Goal: Find contact information: Find contact information

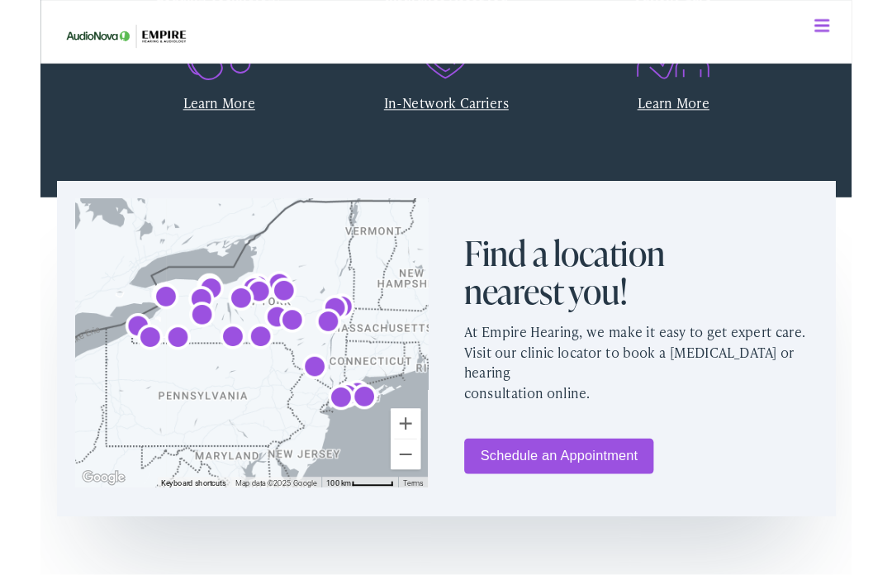
scroll to position [811, 0]
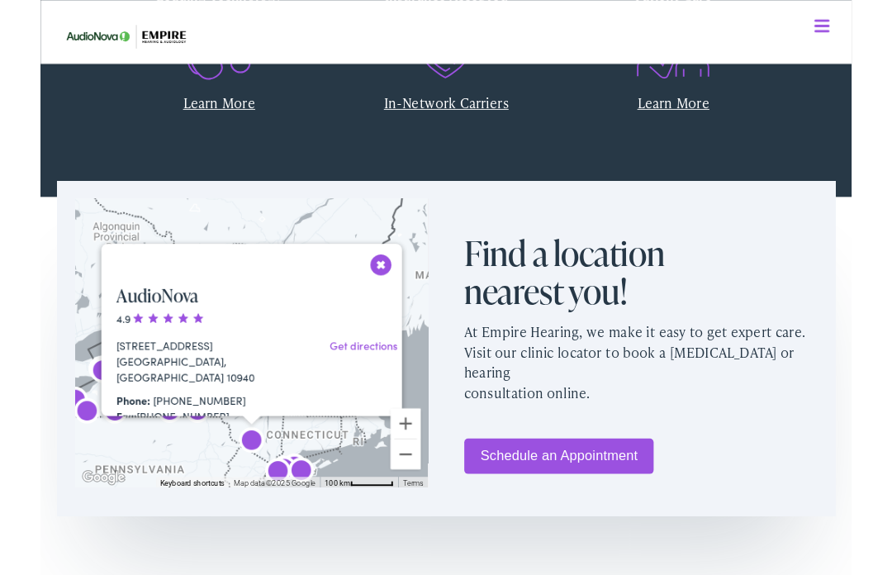
click at [523, 377] on p "At Empire Hearing, we make it easy to get expert care. Visit our clinic locator…" at bounding box center [660, 397] width 388 height 116
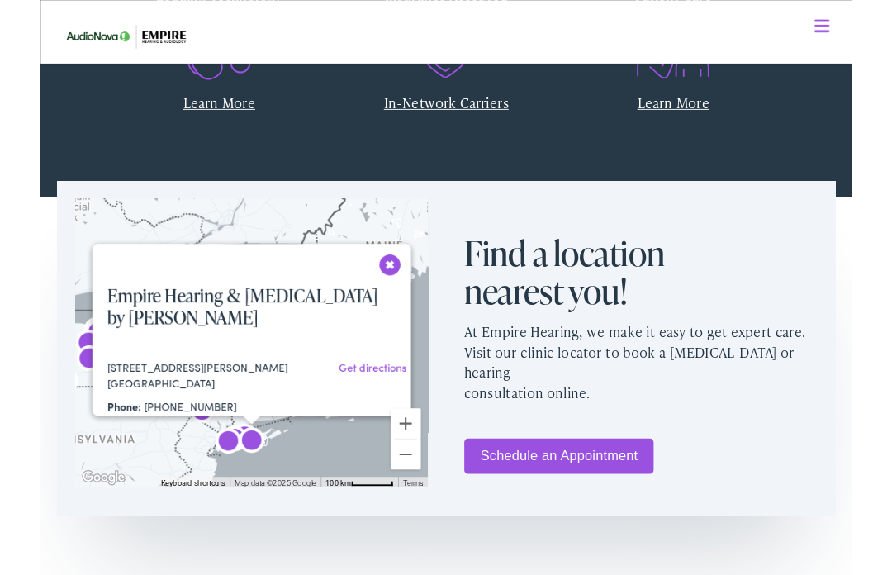
click at [387, 292] on button "Close" at bounding box center [384, 290] width 29 height 29
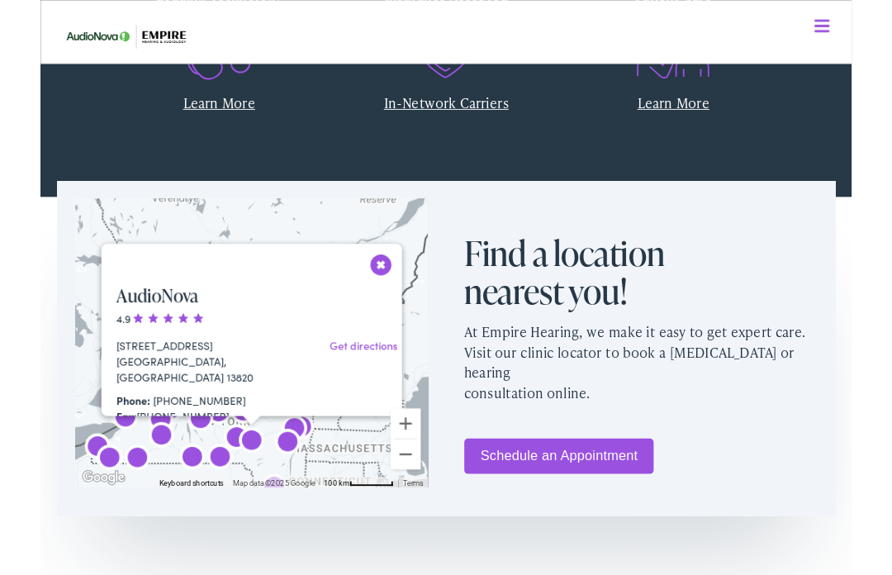
click at [371, 288] on button "Close" at bounding box center [374, 290] width 29 height 29
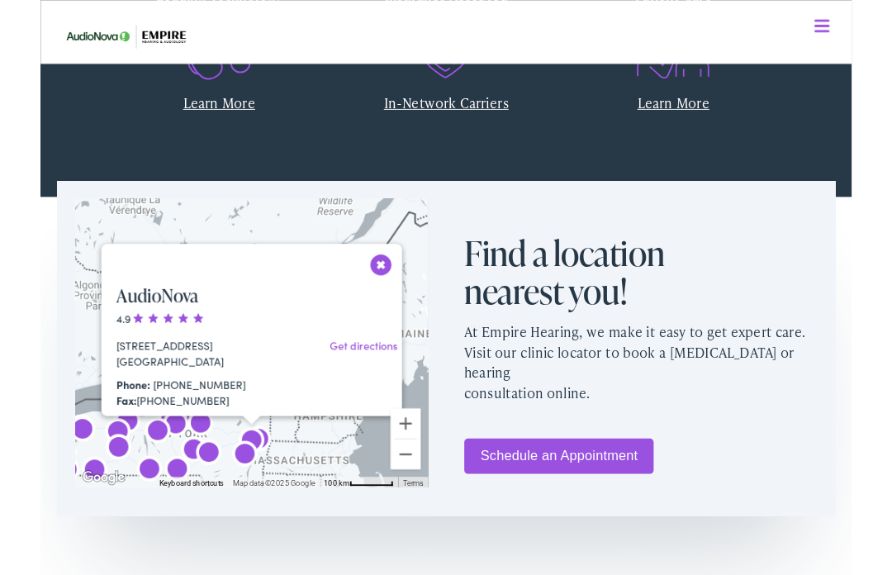
click at [378, 285] on button "Close" at bounding box center [374, 290] width 29 height 29
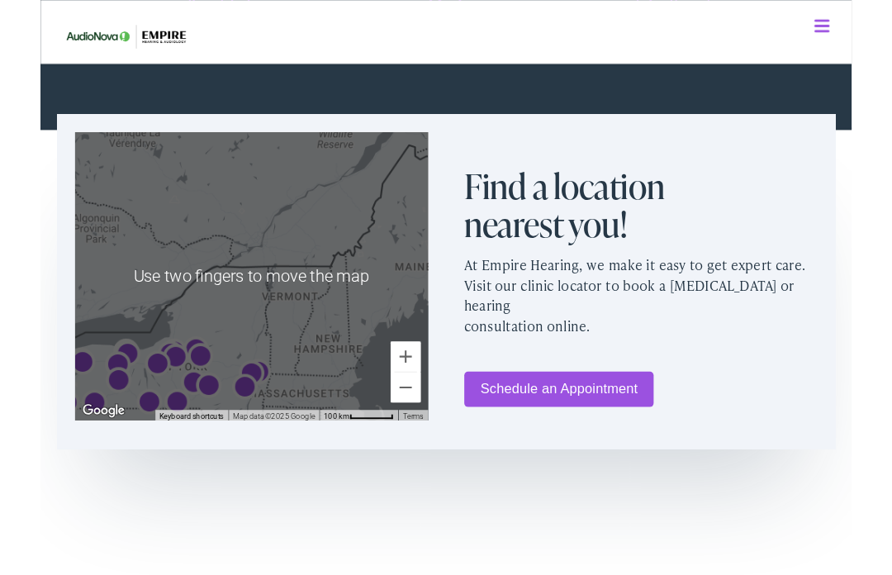
scroll to position [892, 0]
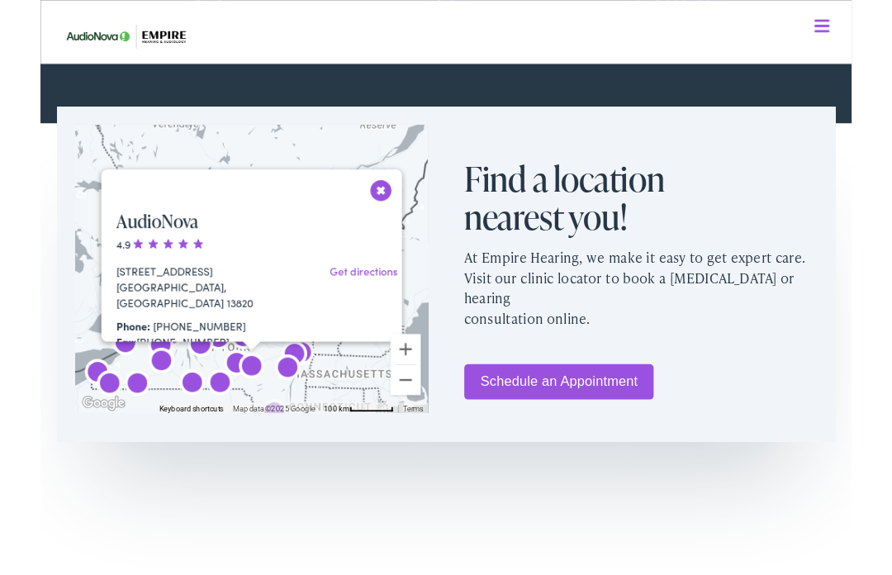
click at [375, 214] on button "Close" at bounding box center [374, 209] width 29 height 29
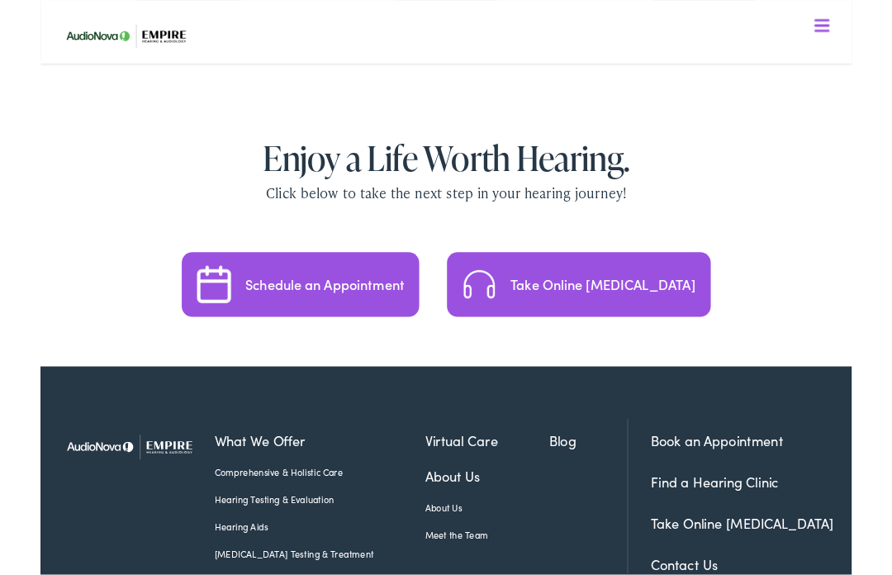
scroll to position [3451, 0]
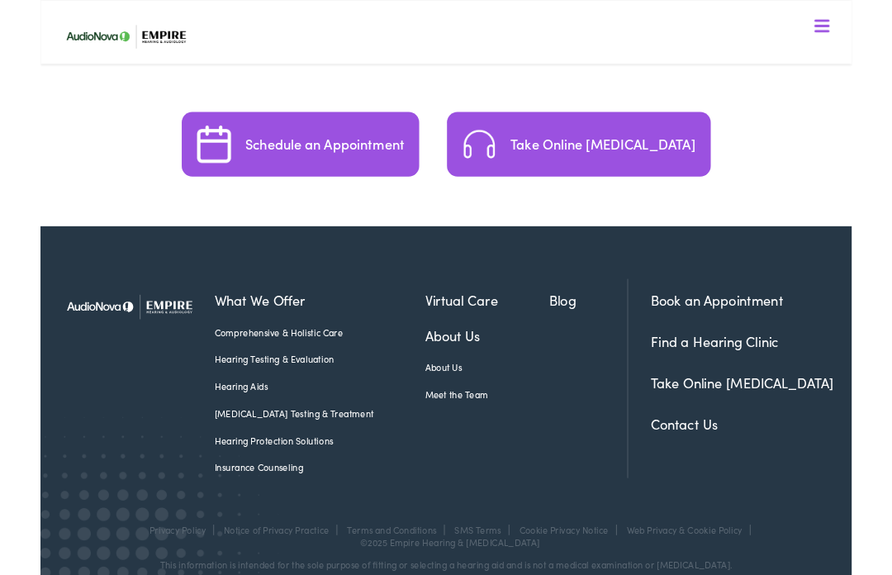
click at [729, 456] on link "Contact Us" at bounding box center [708, 466] width 74 height 21
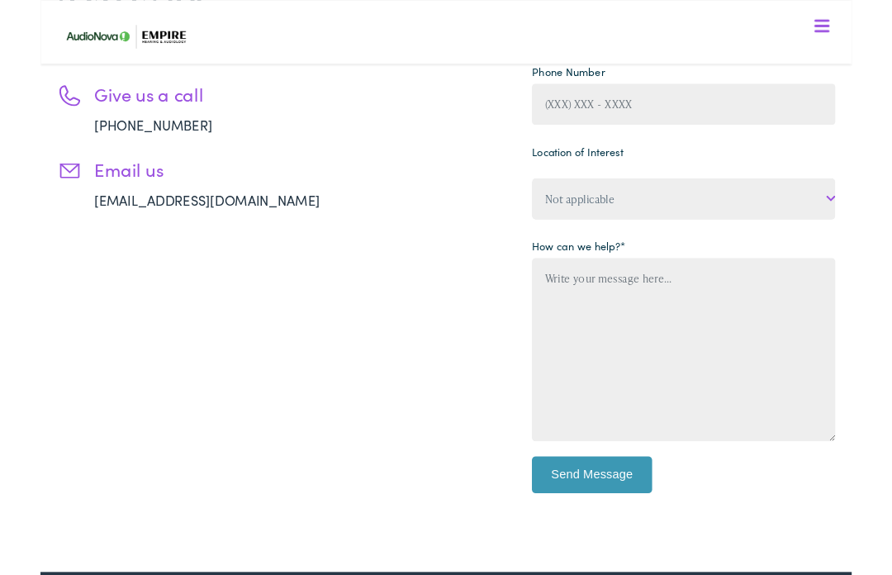
scroll to position [289, 0]
